Goal: Complete application form

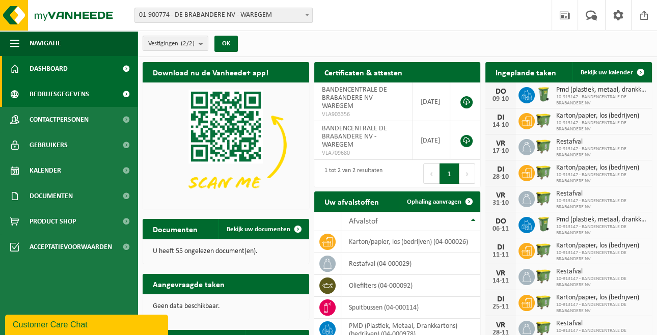
click at [81, 93] on span "Bedrijfsgegevens" at bounding box center [60, 93] width 60 height 25
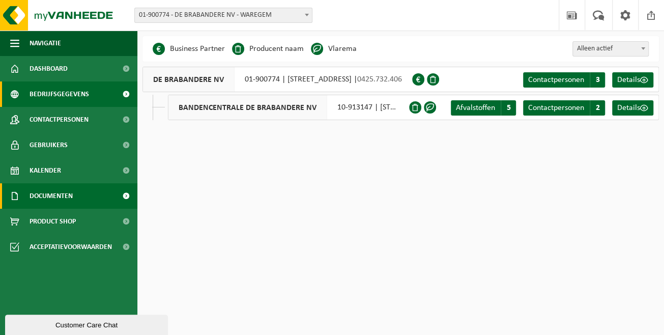
click at [49, 190] on span "Documenten" at bounding box center [51, 195] width 43 height 25
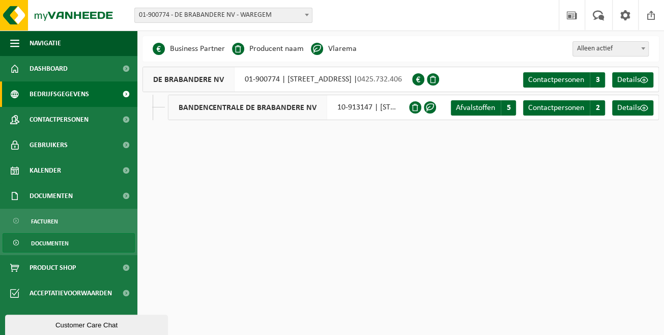
click at [57, 240] on span "Documenten" at bounding box center [50, 243] width 38 height 19
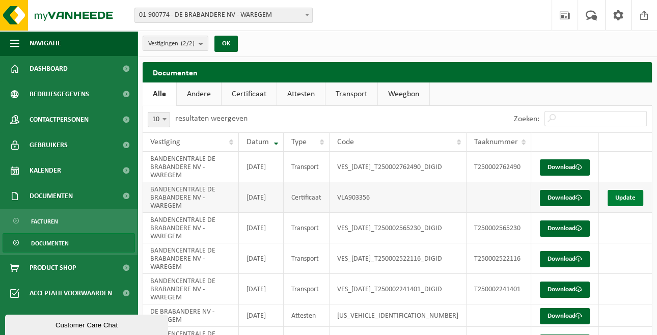
click at [625, 198] on link "Update" at bounding box center [625, 198] width 36 height 16
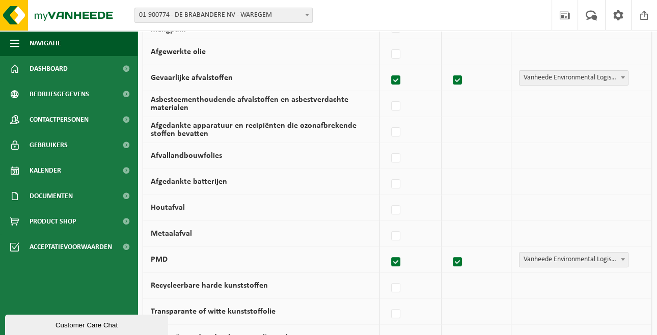
scroll to position [407, 0]
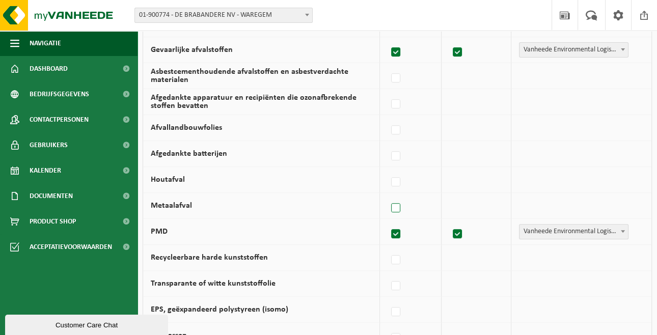
click at [400, 212] on label at bounding box center [396, 208] width 14 height 15
click at [387, 196] on input "Metaalafval" at bounding box center [387, 195] width 1 height 1
checkbox input "true"
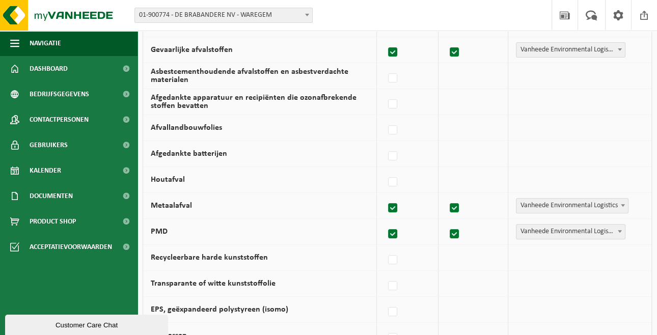
click at [624, 207] on b at bounding box center [623, 205] width 4 height 3
click at [561, 207] on b at bounding box center [560, 205] width 4 height 3
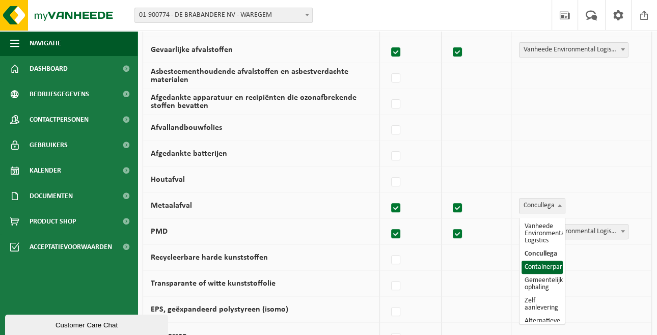
scroll to position [20, 0]
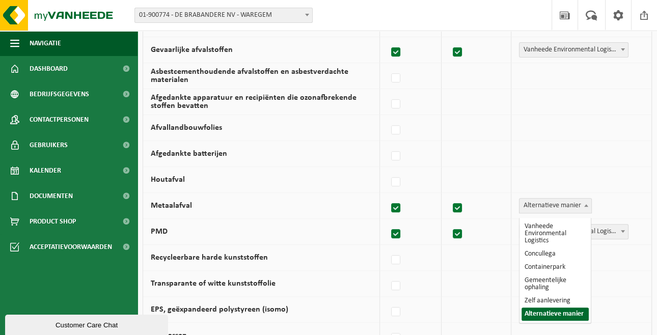
click at [587, 212] on span at bounding box center [586, 205] width 10 height 13
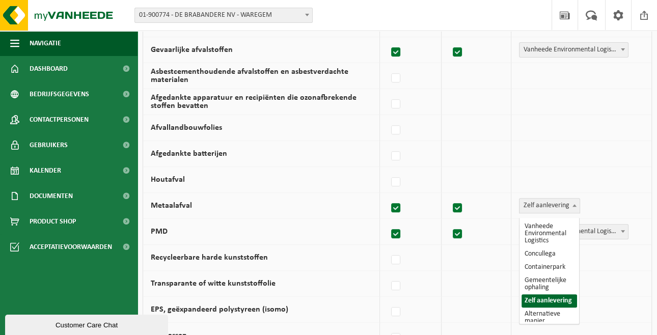
click at [574, 207] on b at bounding box center [574, 205] width 4 height 3
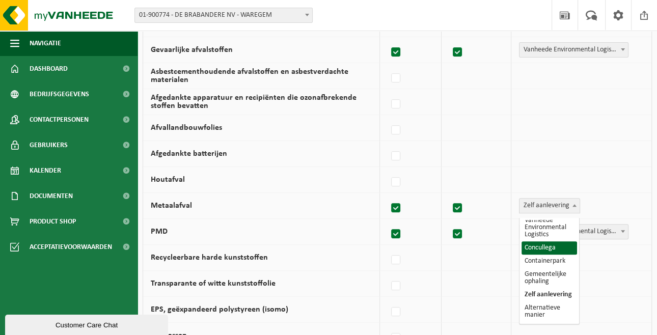
scroll to position [0, 0]
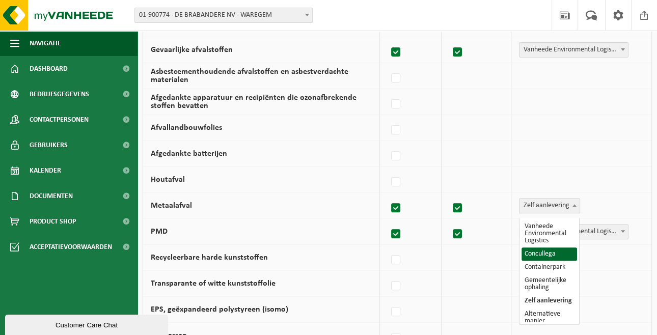
select select "Concullega"
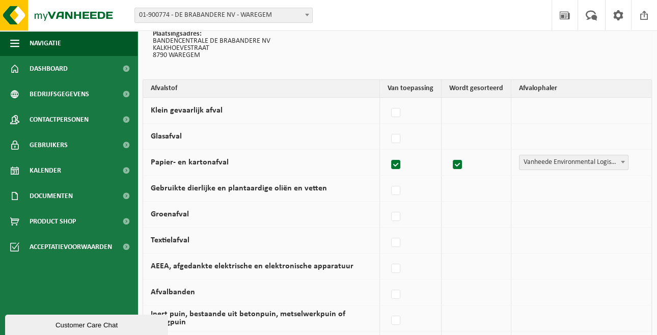
scroll to position [68, 0]
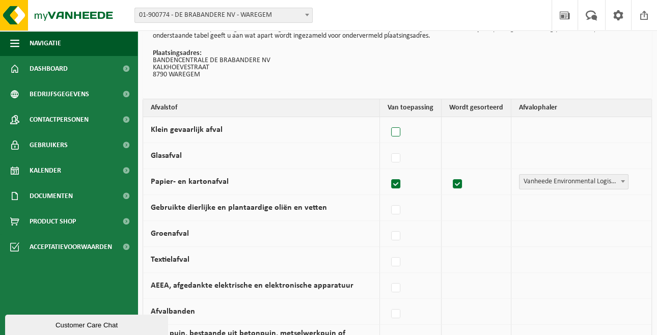
click at [399, 136] on label at bounding box center [396, 132] width 14 height 15
click at [387, 120] on input "Klein gevaarlijk afval" at bounding box center [387, 119] width 1 height 1
checkbox input "true"
click at [618, 136] on span at bounding box center [623, 129] width 10 height 13
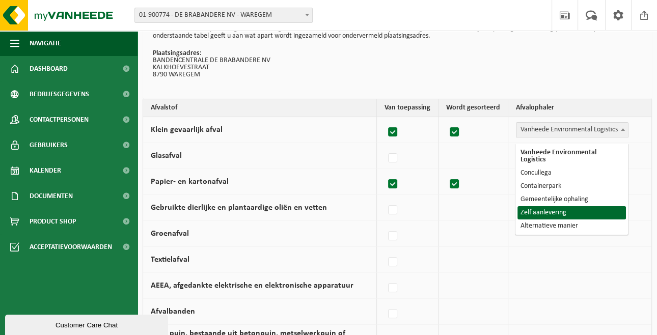
select select "Zelf aanlevering"
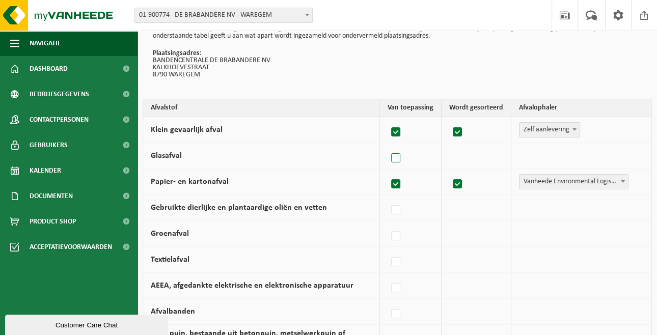
click at [399, 166] on label at bounding box center [396, 158] width 14 height 15
click at [387, 146] on input "Glasafval" at bounding box center [387, 145] width 1 height 1
checkbox input "true"
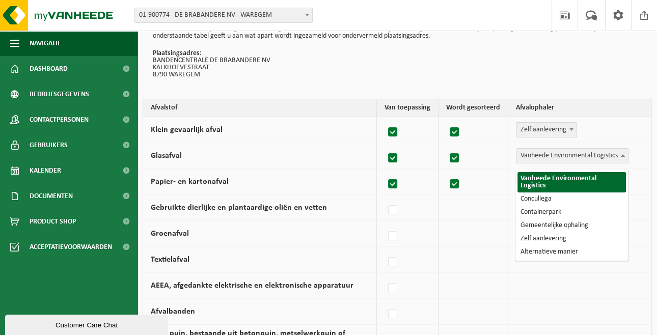
click at [620, 158] on span at bounding box center [623, 155] width 10 height 13
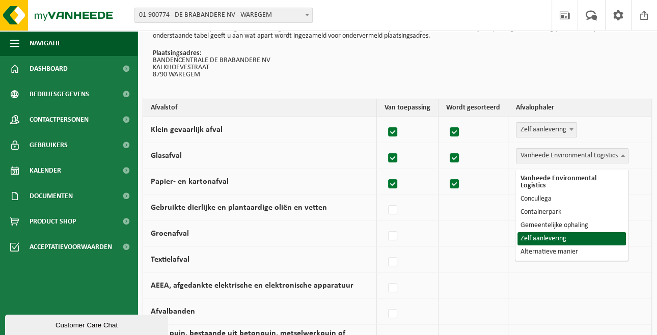
select select "Zelf aanlevering"
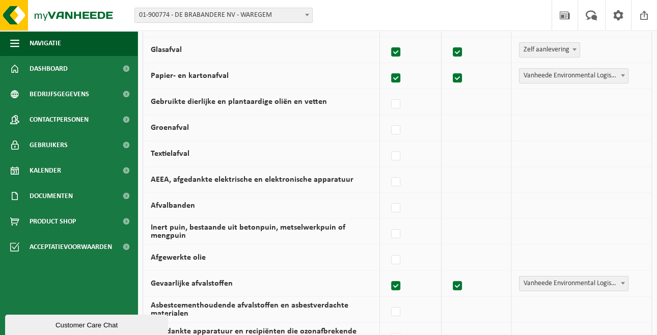
scroll to position [204, 0]
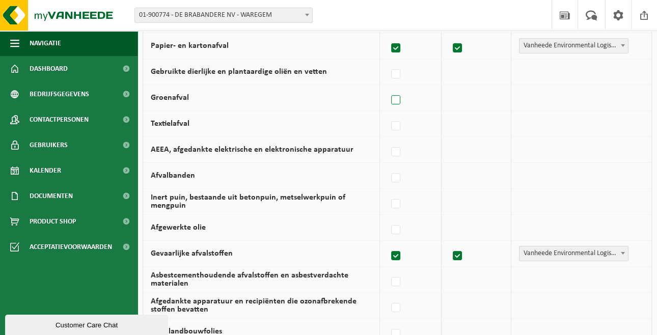
click at [399, 107] on label at bounding box center [396, 100] width 14 height 15
click at [387, 88] on input "Groenafval" at bounding box center [387, 87] width 1 height 1
checkbox input "true"
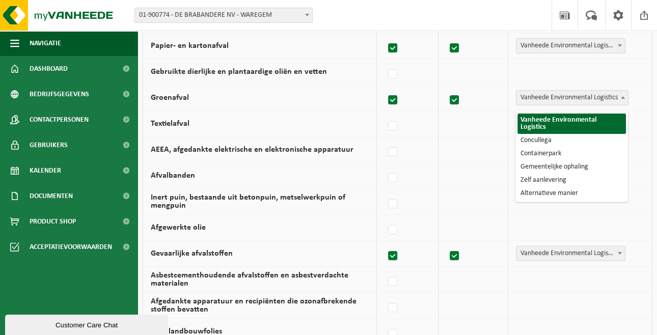
click at [613, 104] on span "Vanheede Environmental Logistics" at bounding box center [572, 98] width 112 height 14
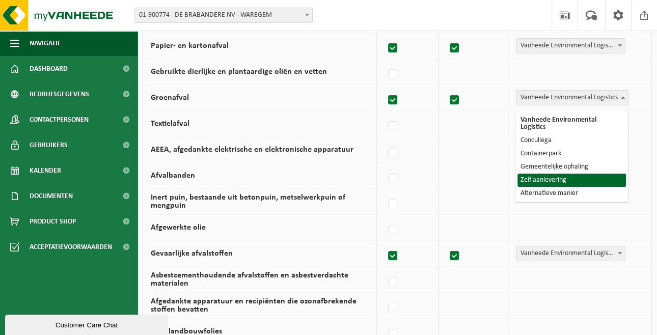
select select "Zelf aanlevering"
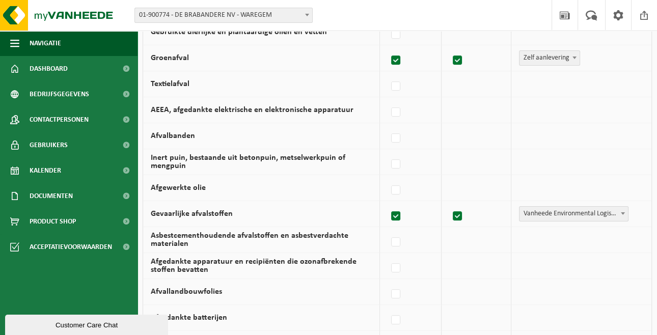
scroll to position [271, 0]
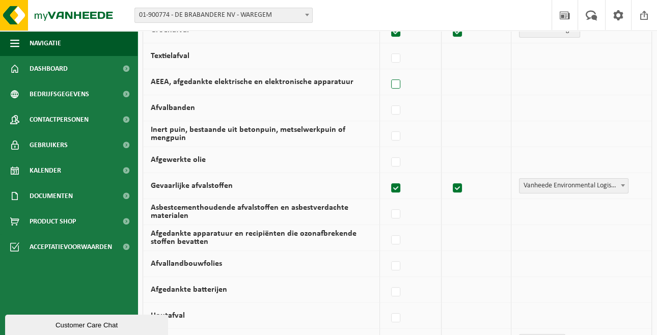
click at [401, 91] on label at bounding box center [396, 84] width 14 height 15
click at [387, 72] on input "AEEA, afgedankte elektrische en elektronische apparatuur" at bounding box center [387, 71] width 1 height 1
checkbox input "true"
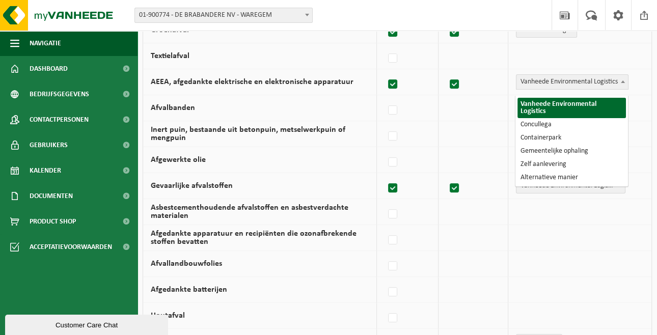
click at [616, 84] on span "Vanheede Environmental Logistics" at bounding box center [572, 82] width 112 height 14
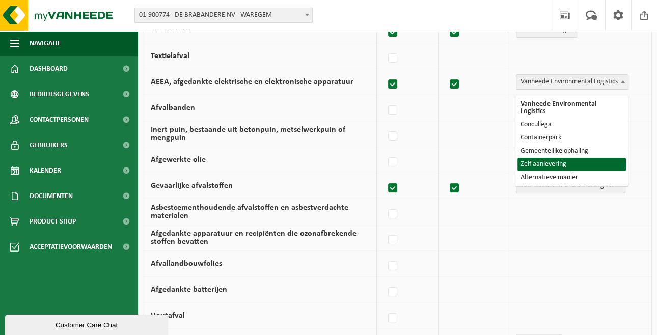
select select "Zelf aanlevering"
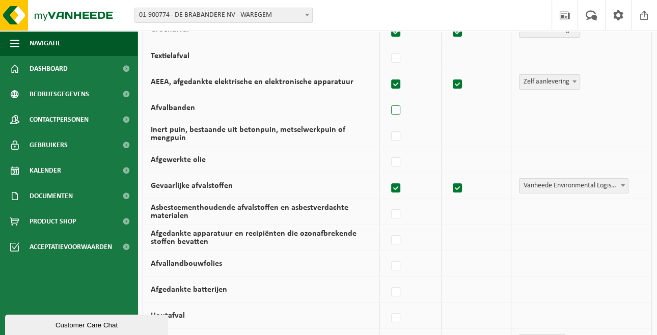
click at [396, 115] on label at bounding box center [396, 110] width 14 height 15
click at [387, 98] on input "Afvalbanden" at bounding box center [387, 97] width 1 height 1
checkbox input "true"
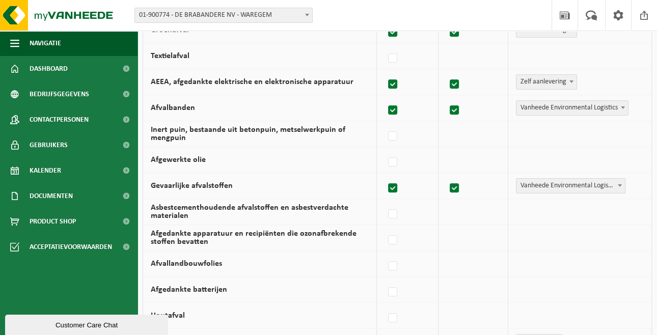
click at [620, 112] on span at bounding box center [623, 107] width 10 height 13
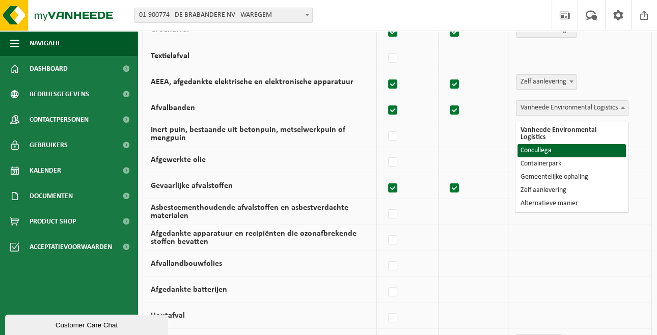
select select "Concullega"
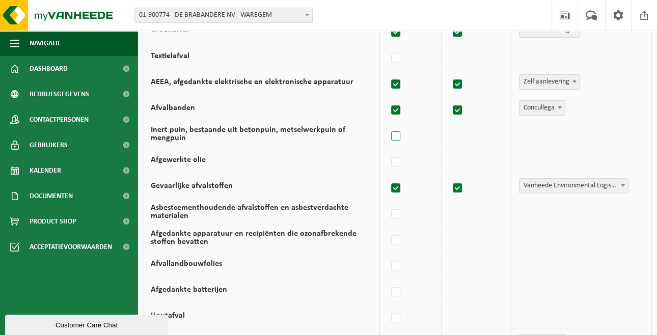
scroll to position [339, 0]
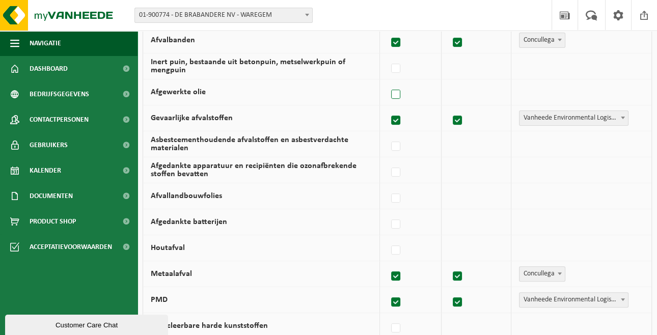
click at [400, 100] on label at bounding box center [396, 94] width 14 height 15
click at [387, 82] on input "Afgewerkte olie" at bounding box center [387, 81] width 1 height 1
checkbox input "true"
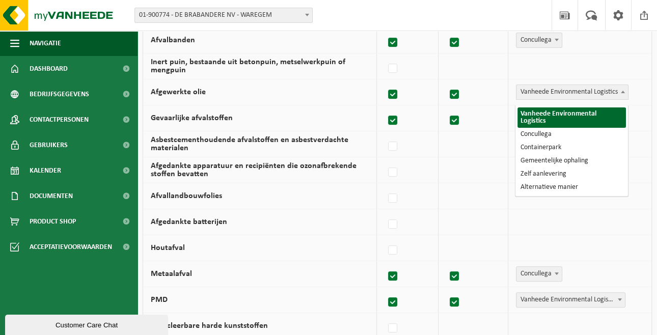
click at [618, 98] on span at bounding box center [623, 91] width 10 height 13
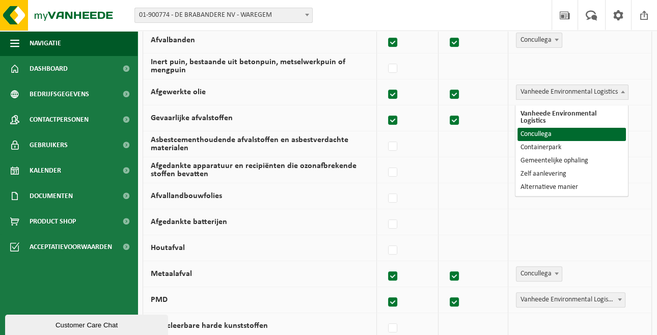
select select "Concullega"
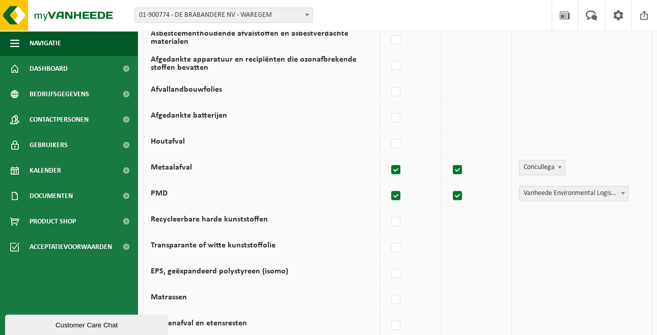
scroll to position [475, 0]
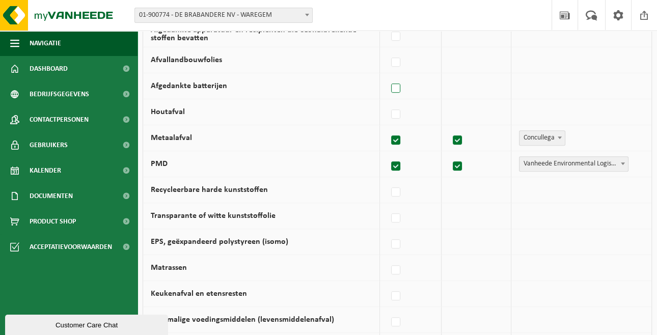
click at [400, 93] on label at bounding box center [396, 88] width 14 height 15
click at [387, 76] on input "Afgedankte batterijen" at bounding box center [387, 75] width 1 height 1
checkbox input "true"
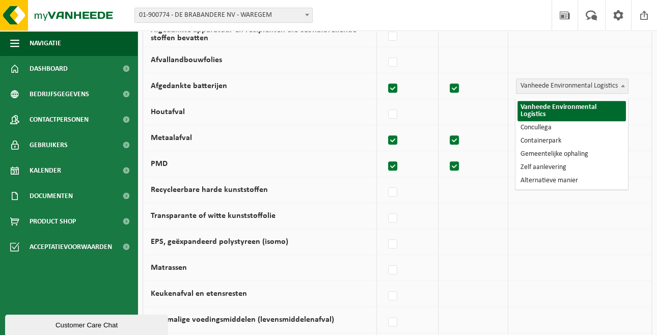
click at [621, 89] on span at bounding box center [623, 85] width 10 height 13
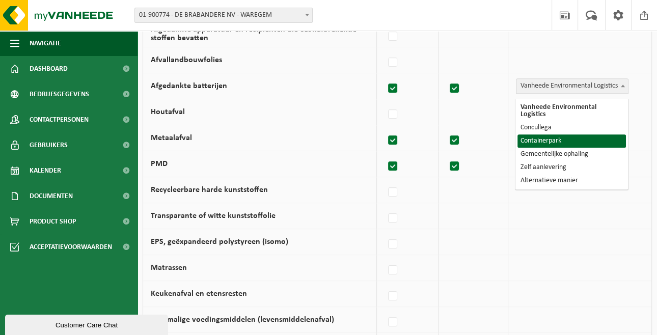
select select "Containerpark"
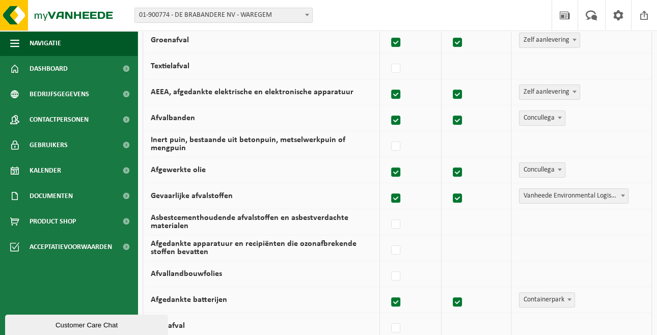
scroll to position [68, 0]
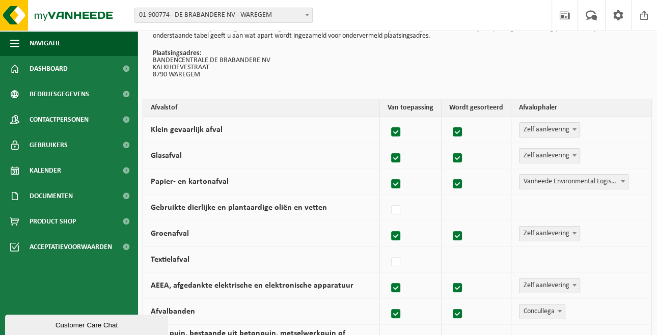
click at [573, 131] on b at bounding box center [574, 129] width 4 height 3
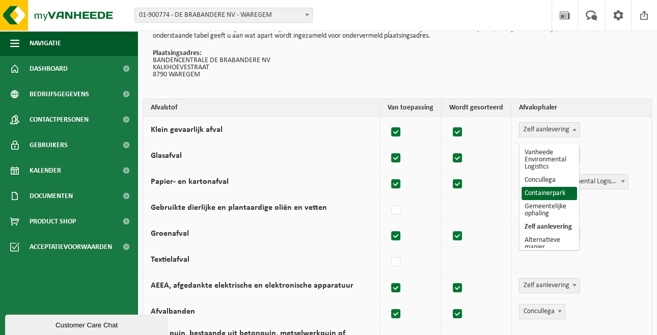
select select "Containerpark"
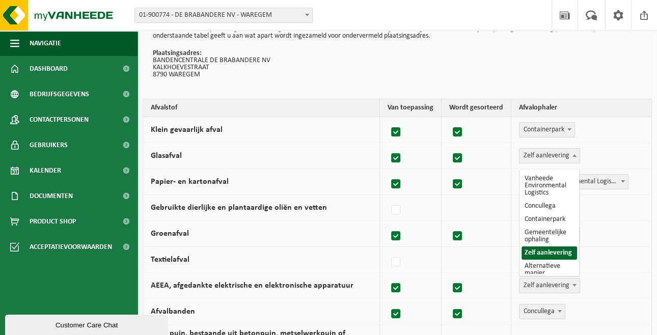
click at [567, 160] on span "Zelf aanlevering" at bounding box center [549, 156] width 60 height 14
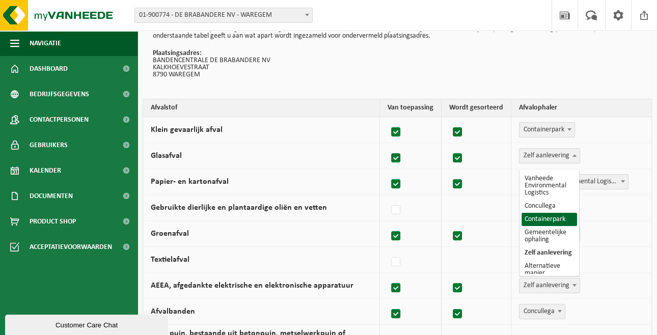
select select "Containerpark"
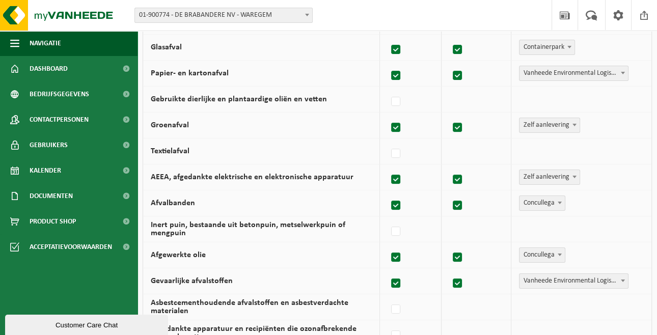
scroll to position [204, 0]
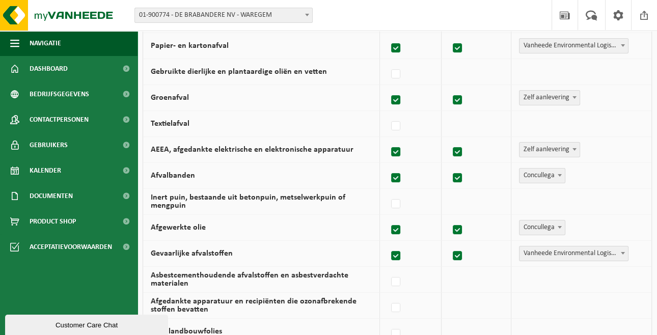
click at [569, 104] on span at bounding box center [574, 97] width 10 height 13
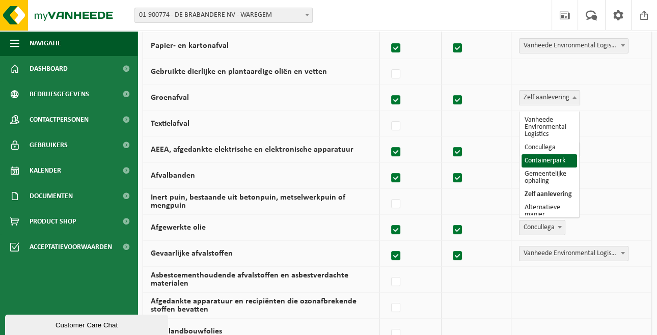
select select "Containerpark"
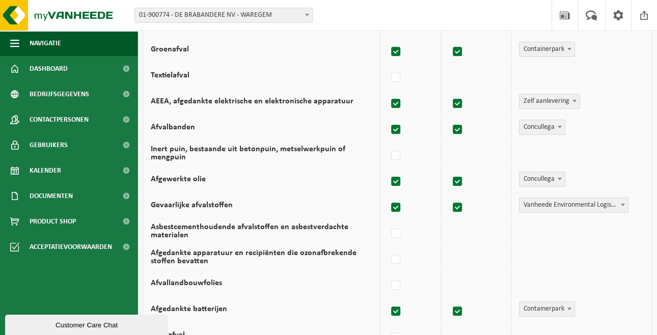
scroll to position [271, 0]
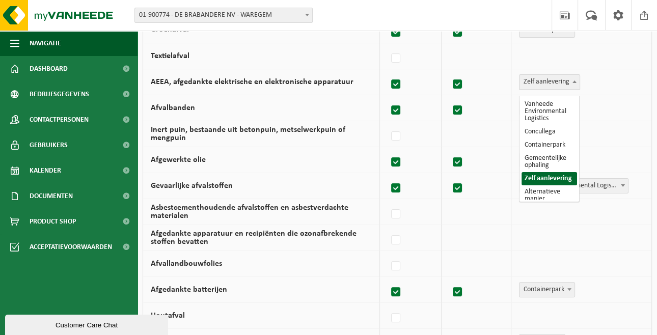
click at [568, 87] on span "Zelf aanlevering" at bounding box center [549, 82] width 60 height 14
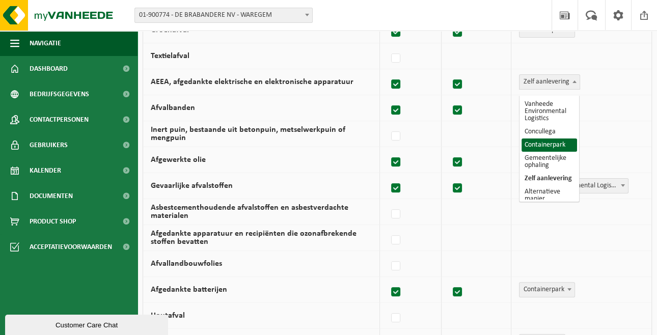
select select "Containerpark"
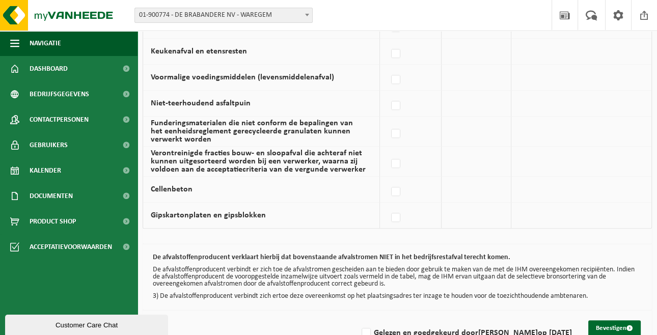
scroll to position [746, 0]
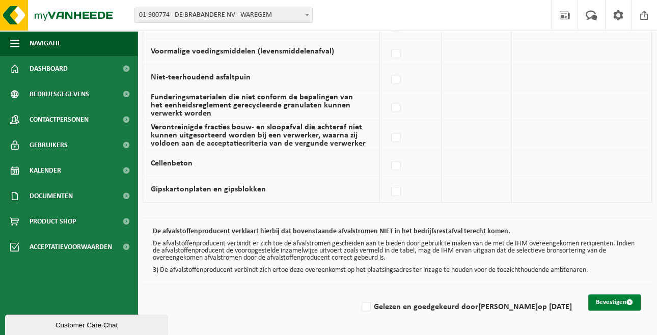
click at [606, 302] on button "Bevestigen" at bounding box center [614, 302] width 52 height 16
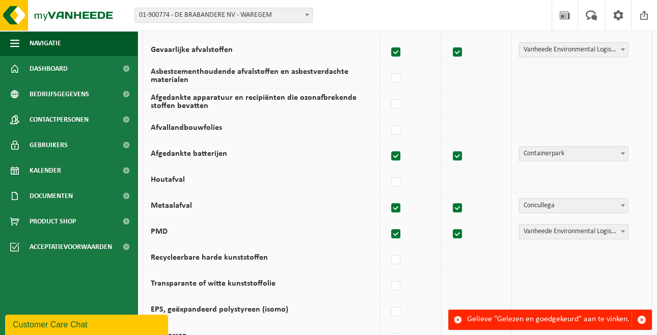
scroll to position [747, 0]
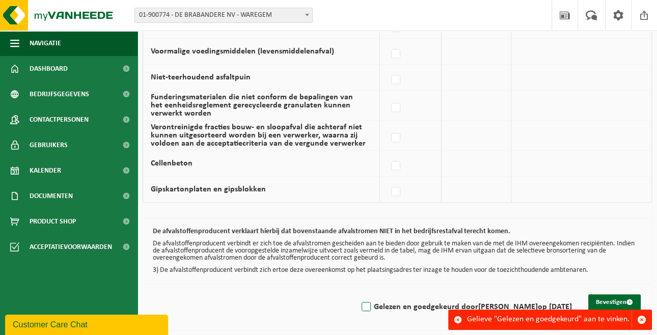
click at [359, 307] on label "Gelezen en goedgekeurd door Gauthier De Brabandere op 06/10/25" at bounding box center [465, 306] width 212 height 15
click at [357, 294] on input "Gelezen en goedgekeurd door Gauthier De Brabandere op 06/10/25" at bounding box center [357, 294] width 1 height 1
checkbox input "true"
click at [619, 298] on button "Bevestigen" at bounding box center [614, 302] width 52 height 16
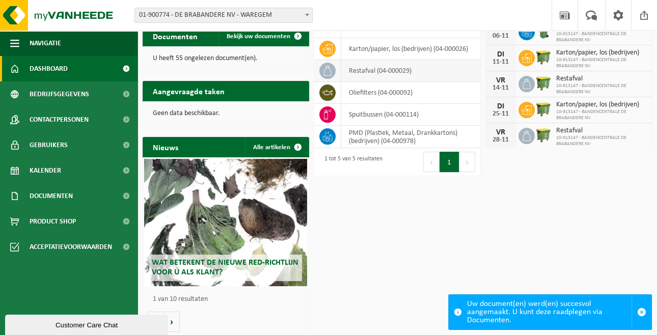
scroll to position [193, 0]
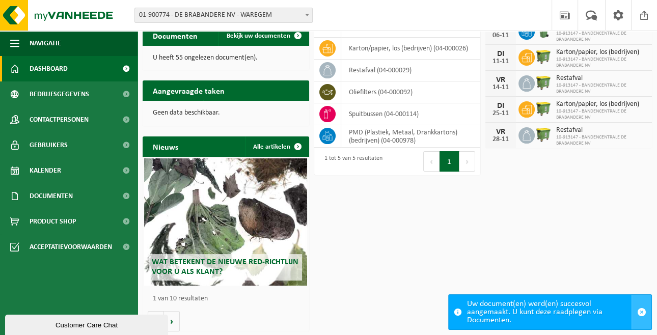
click at [642, 315] on span "button" at bounding box center [641, 312] width 9 height 9
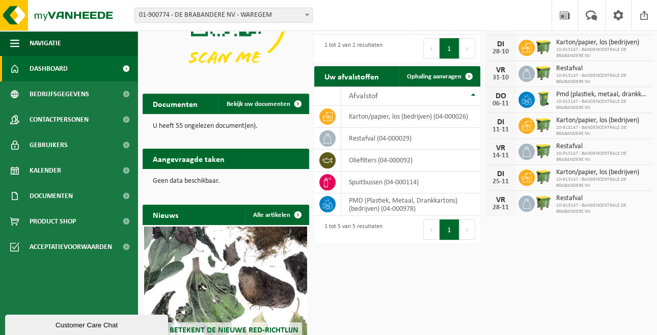
scroll to position [0, 0]
